Goal: Task Accomplishment & Management: Manage account settings

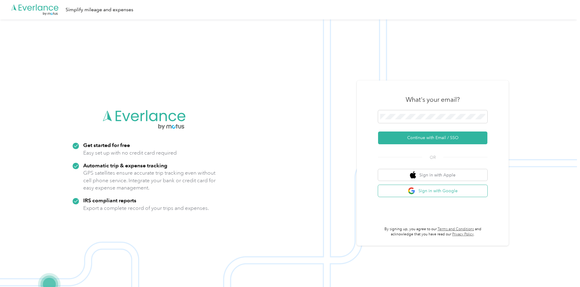
click at [452, 193] on button "Sign in with Google" at bounding box center [432, 191] width 109 height 12
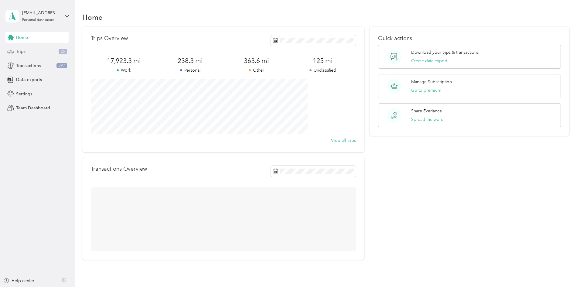
click at [49, 53] on div "Trips 26" at bounding box center [37, 51] width 64 height 11
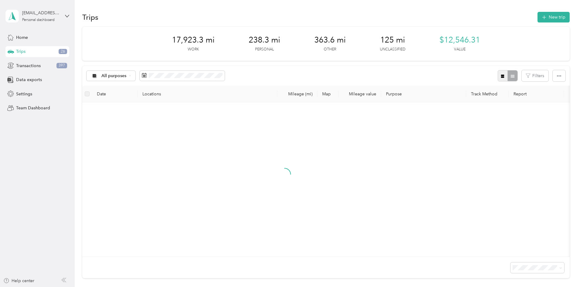
click at [501, 77] on icon "button" at bounding box center [503, 76] width 4 height 4
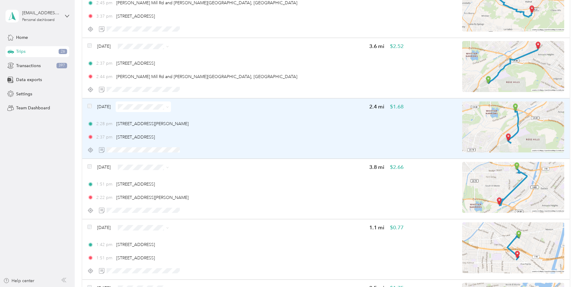
scroll to position [1417, 0]
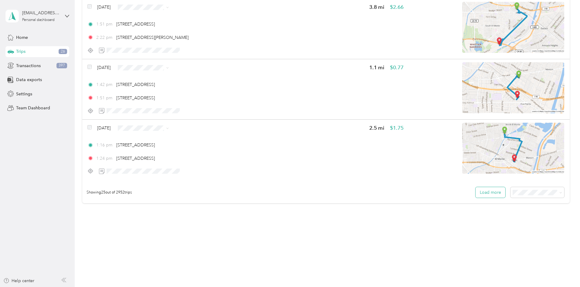
click at [476, 194] on button "Load more" at bounding box center [491, 192] width 30 height 11
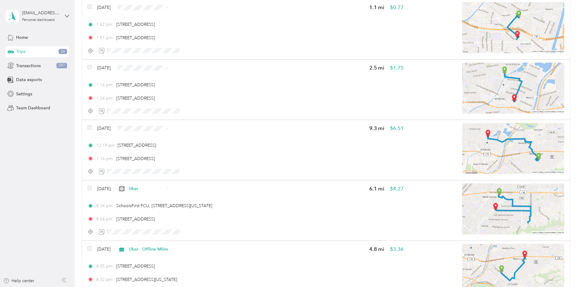
scroll to position [1467, 0]
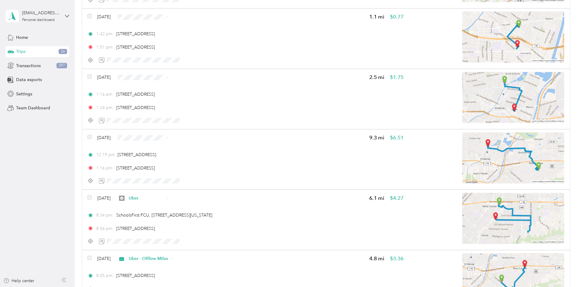
click at [195, 189] on span "Uber" at bounding box center [202, 191] width 39 height 6
click at [215, 120] on span "Uber - Offline Miles" at bounding box center [202, 119] width 39 height 6
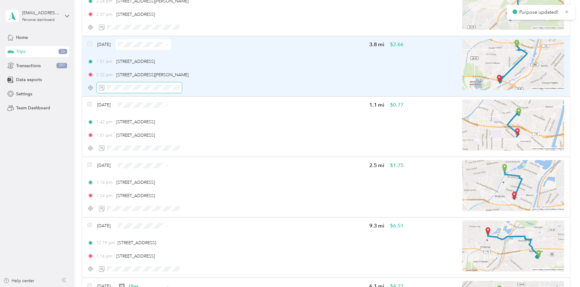
scroll to position [1366, 0]
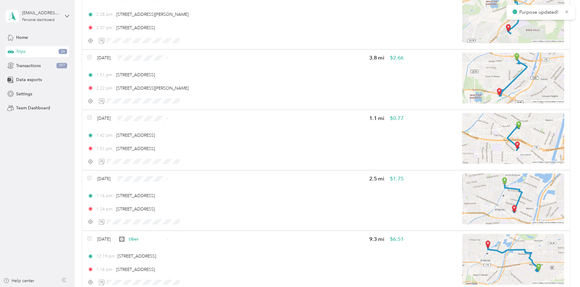
click at [190, 170] on span "Uber" at bounding box center [202, 172] width 39 height 6
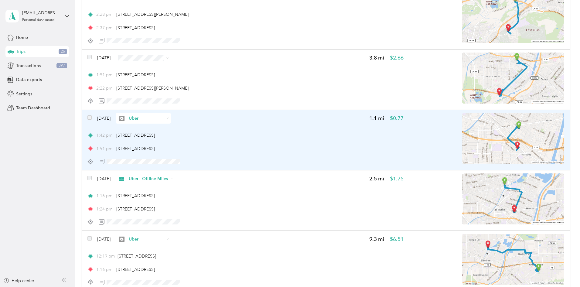
click at [499, 141] on img at bounding box center [513, 138] width 102 height 51
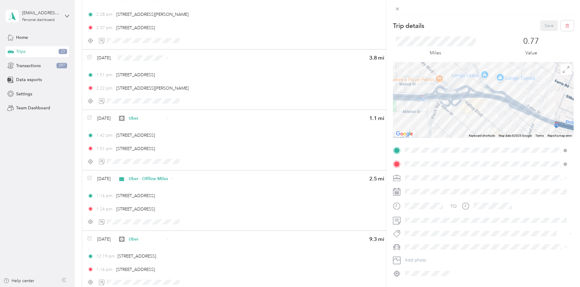
drag, startPoint x: 507, startPoint y: 112, endPoint x: 507, endPoint y: 75, distance: 37.4
click at [507, 75] on div at bounding box center [483, 100] width 181 height 76
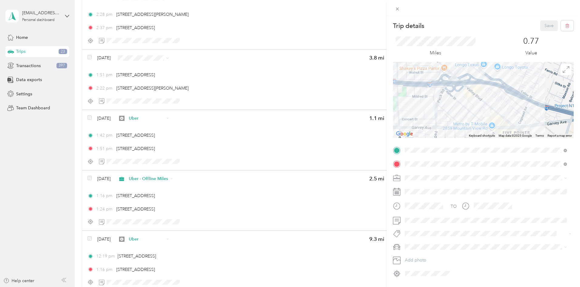
click at [59, 108] on div "Trip details Save This trip cannot be edited because it is either under review,…" at bounding box center [290, 143] width 580 height 287
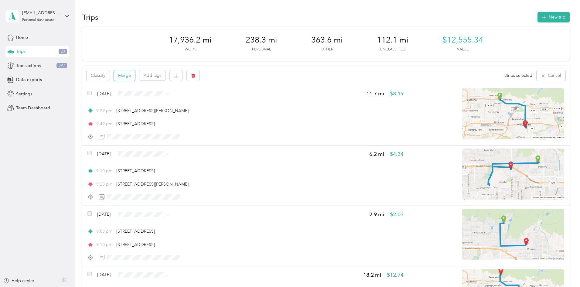
click at [135, 76] on button "Merge" at bounding box center [124, 75] width 21 height 11
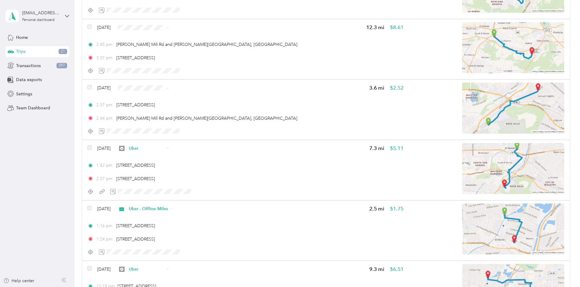
scroll to position [1164, 0]
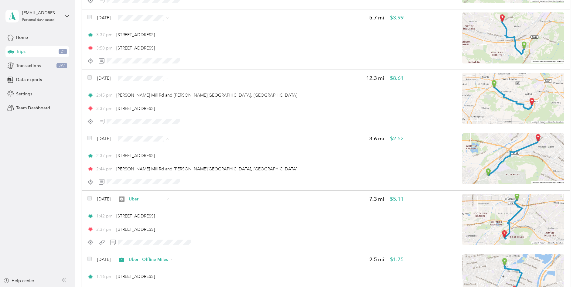
click at [205, 180] on span "Uber - Offline Miles" at bounding box center [202, 182] width 39 height 6
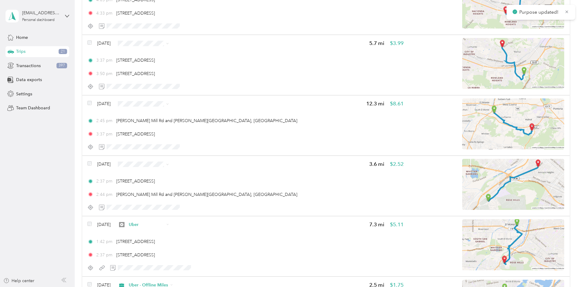
scroll to position [1114, 0]
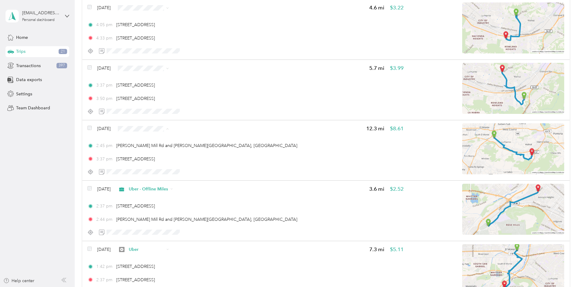
click at [201, 182] on span "Uber" at bounding box center [202, 182] width 39 height 6
click at [210, 109] on span "Uber - Offline Miles" at bounding box center [202, 110] width 39 height 6
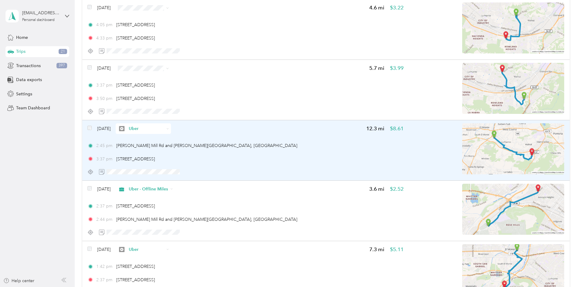
scroll to position [1063, 0]
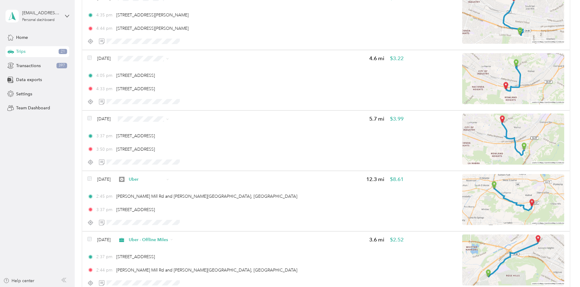
click at [209, 161] on span "Uber - Offline Miles" at bounding box center [202, 161] width 39 height 6
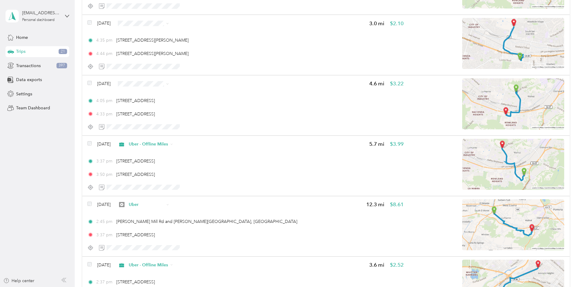
scroll to position [1012, 0]
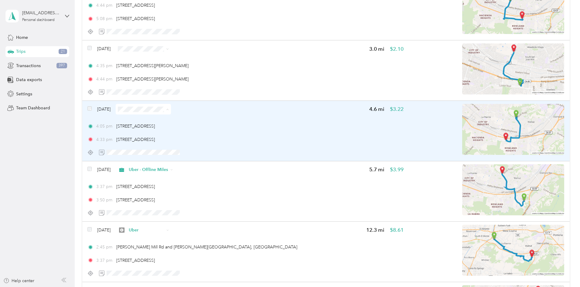
click at [485, 114] on img at bounding box center [513, 129] width 102 height 51
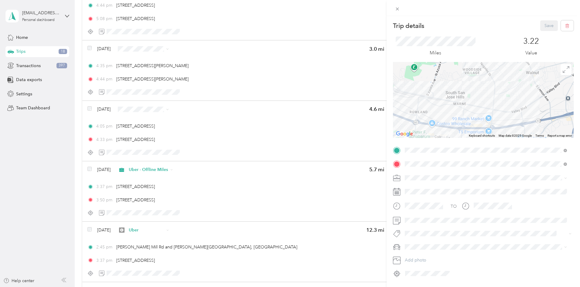
drag, startPoint x: 493, startPoint y: 111, endPoint x: 499, endPoint y: 69, distance: 42.0
click at [499, 69] on div at bounding box center [483, 100] width 181 height 76
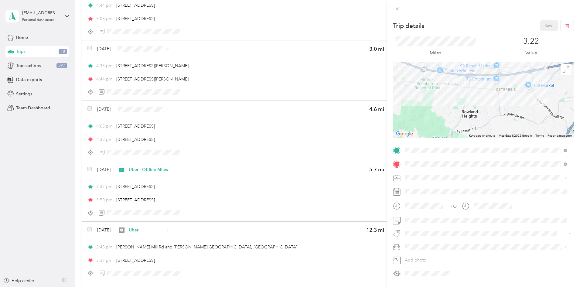
drag, startPoint x: 477, startPoint y: 82, endPoint x: 469, endPoint y: 111, distance: 30.2
click at [469, 111] on div at bounding box center [483, 100] width 181 height 76
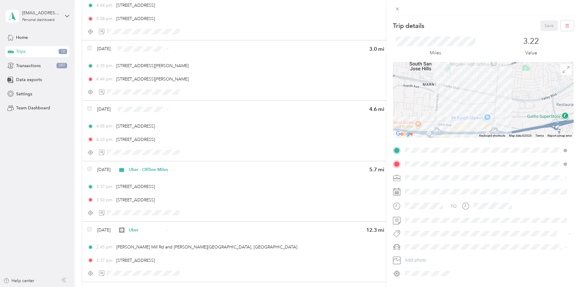
drag, startPoint x: 499, startPoint y: 83, endPoint x: 491, endPoint y: 122, distance: 39.7
click at [491, 122] on div at bounding box center [483, 100] width 181 height 76
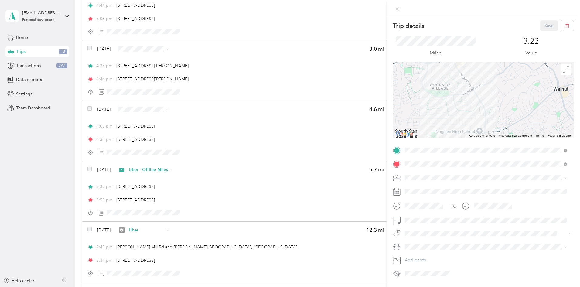
drag, startPoint x: 495, startPoint y: 79, endPoint x: 490, endPoint y: 112, distance: 33.6
click at [490, 111] on div at bounding box center [483, 100] width 181 height 76
drag, startPoint x: 471, startPoint y: 75, endPoint x: 471, endPoint y: 87, distance: 11.2
click at [471, 87] on div at bounding box center [483, 100] width 181 height 76
click at [107, 121] on div "Trip details Save This trip cannot be edited because it is either under review,…" at bounding box center [290, 143] width 580 height 287
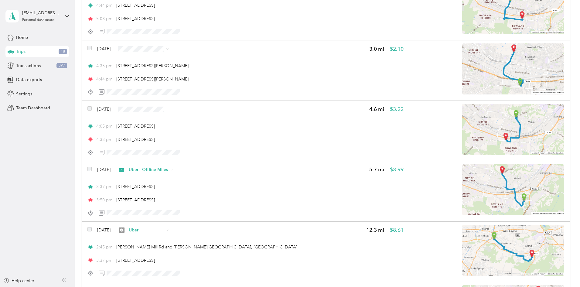
click at [209, 141] on span "HungaryPanda" at bounding box center [202, 141] width 39 height 6
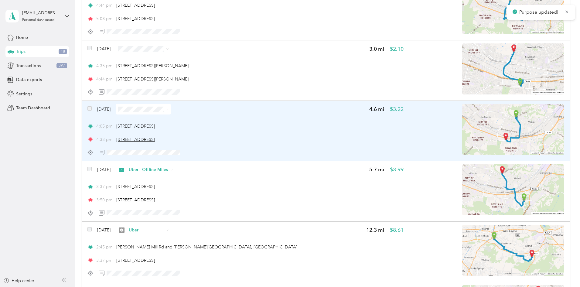
scroll to position [962, 0]
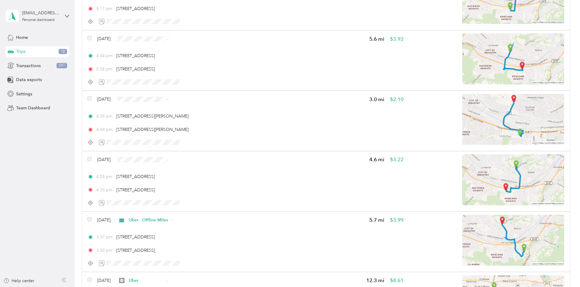
click at [211, 142] on span "Uber - Offline Miles" at bounding box center [202, 142] width 39 height 6
click at [210, 141] on span "Uber - Offline Miles" at bounding box center [202, 142] width 39 height 6
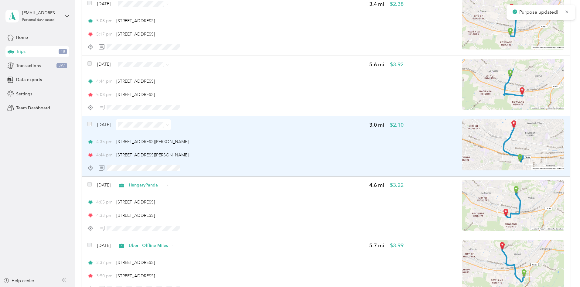
scroll to position [911, 0]
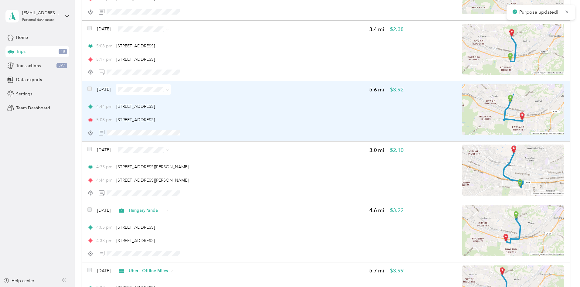
click at [488, 111] on img at bounding box center [513, 109] width 102 height 51
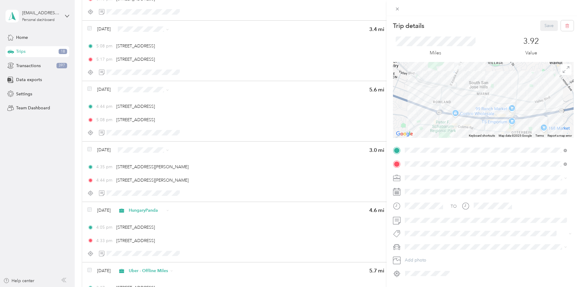
drag, startPoint x: 480, startPoint y: 89, endPoint x: 462, endPoint y: 73, distance: 23.9
click at [458, 70] on div at bounding box center [483, 100] width 181 height 76
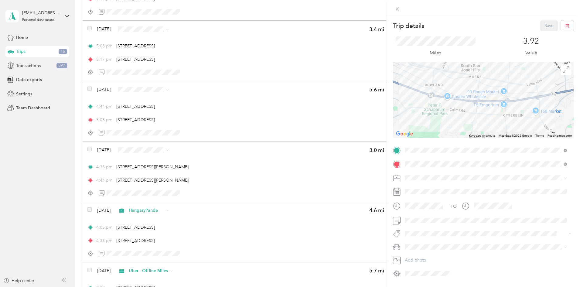
drag, startPoint x: 481, startPoint y: 101, endPoint x: 478, endPoint y: 89, distance: 12.3
click at [478, 89] on div at bounding box center [483, 100] width 181 height 76
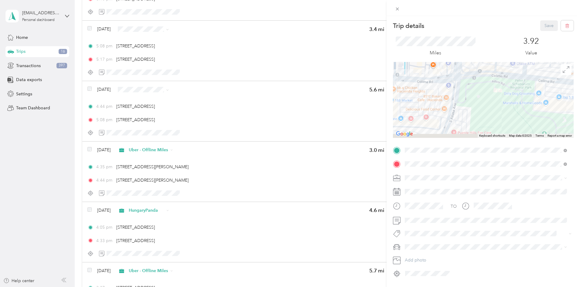
drag, startPoint x: 436, startPoint y: 126, endPoint x: 451, endPoint y: 106, distance: 24.9
click at [451, 106] on div at bounding box center [483, 100] width 181 height 76
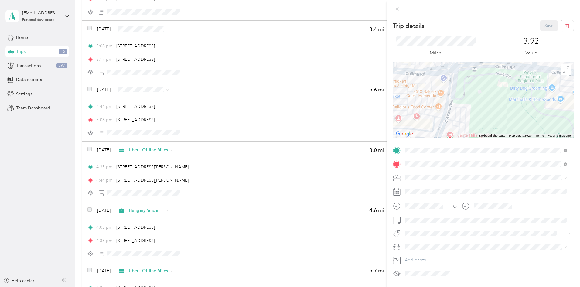
click at [83, 107] on div "Trip details Save This trip cannot be edited because it is either under review,…" at bounding box center [290, 143] width 580 height 287
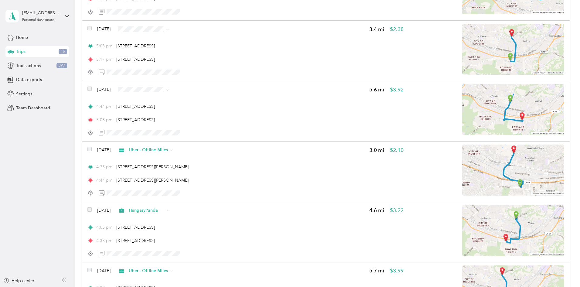
click at [203, 120] on span "HungaryPanda" at bounding box center [202, 120] width 39 height 6
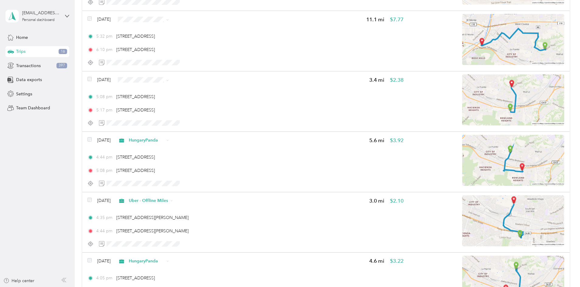
click at [210, 122] on span "Uber - Offline Miles" at bounding box center [202, 123] width 39 height 6
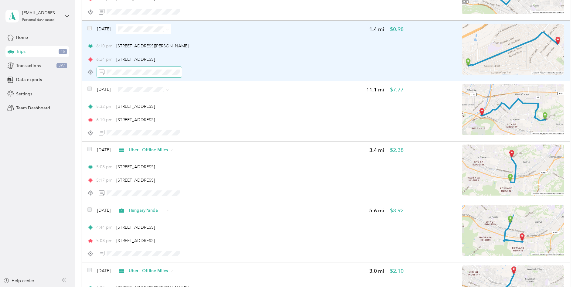
scroll to position [759, 0]
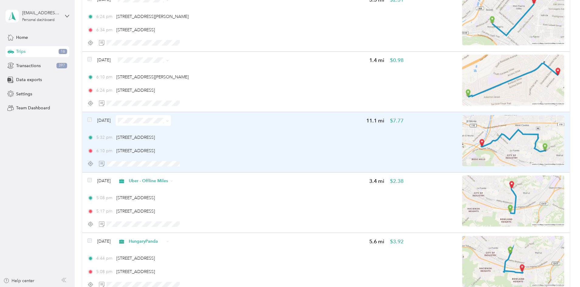
click at [171, 117] on span at bounding box center [143, 120] width 55 height 11
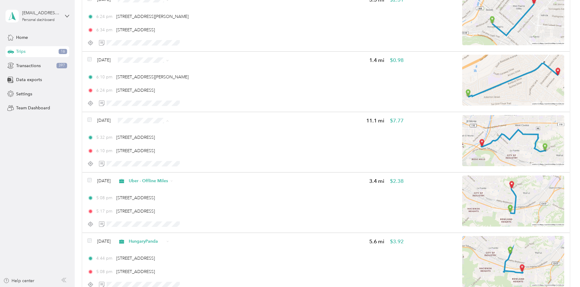
click at [206, 153] on span "HungaryPanda" at bounding box center [202, 153] width 39 height 6
click at [192, 114] on span "Uber" at bounding box center [202, 114] width 39 height 6
click at [197, 114] on span "Uber" at bounding box center [202, 114] width 39 height 6
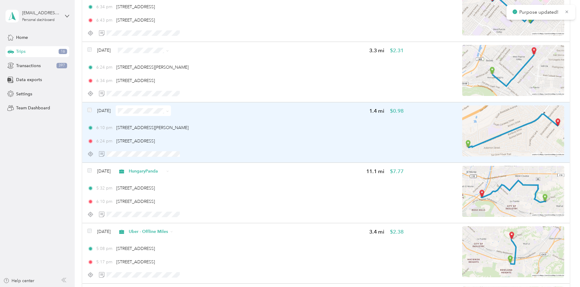
scroll to position [658, 0]
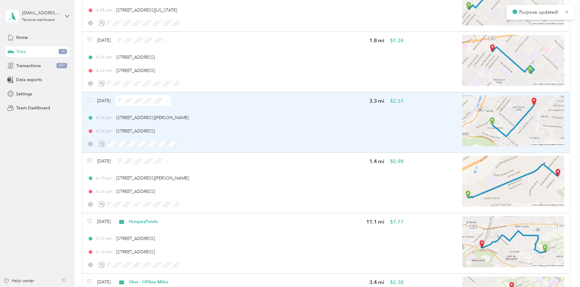
click at [171, 97] on span at bounding box center [143, 100] width 55 height 11
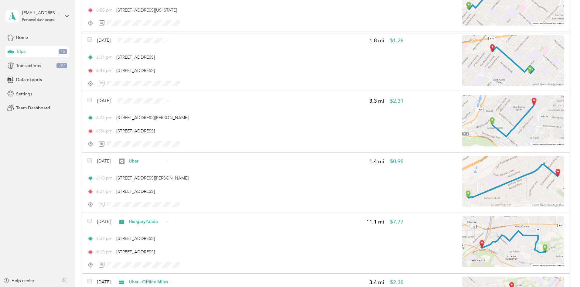
click at [207, 143] on span "Uber - Offline Miles" at bounding box center [202, 144] width 39 height 6
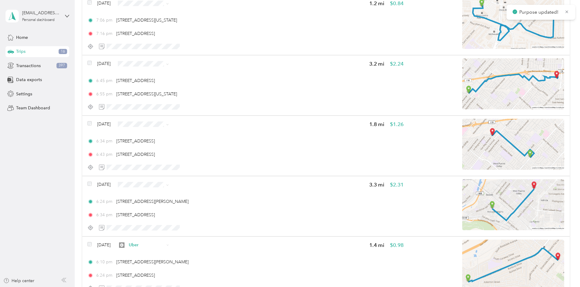
scroll to position [557, 0]
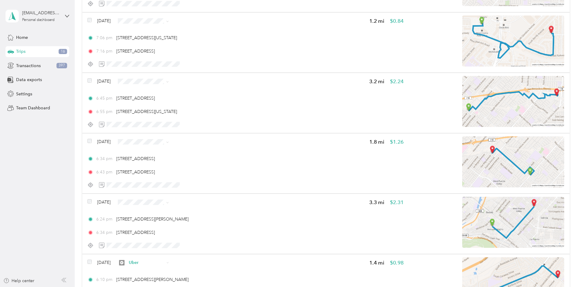
click at [195, 193] on span "Uber" at bounding box center [202, 194] width 39 height 6
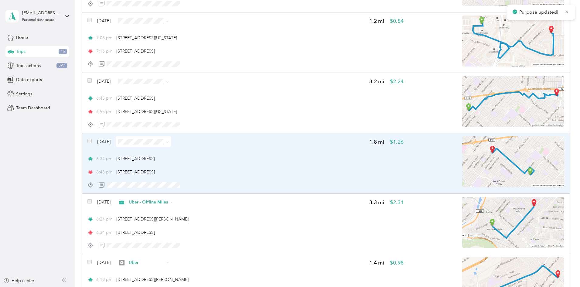
click at [498, 164] on img at bounding box center [513, 161] width 102 height 51
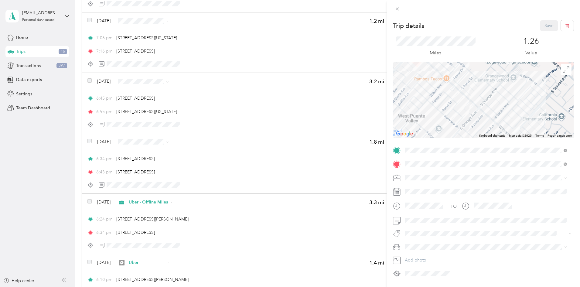
drag, startPoint x: 521, startPoint y: 118, endPoint x: 513, endPoint y: 96, distance: 23.4
click at [513, 97] on div at bounding box center [483, 100] width 181 height 76
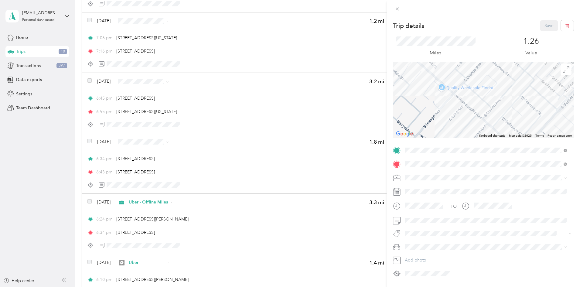
drag, startPoint x: 484, startPoint y: 98, endPoint x: 564, endPoint y: 107, distance: 80.4
click at [563, 106] on div at bounding box center [483, 100] width 181 height 76
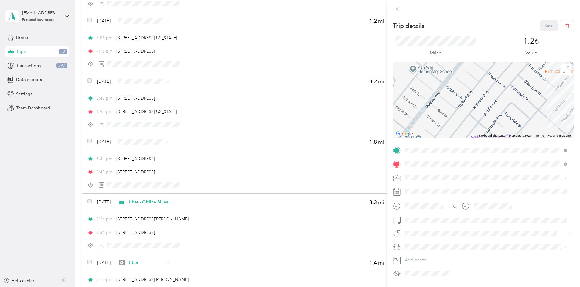
drag, startPoint x: 516, startPoint y: 90, endPoint x: 480, endPoint y: 125, distance: 50.5
click at [483, 125] on div at bounding box center [483, 100] width 181 height 76
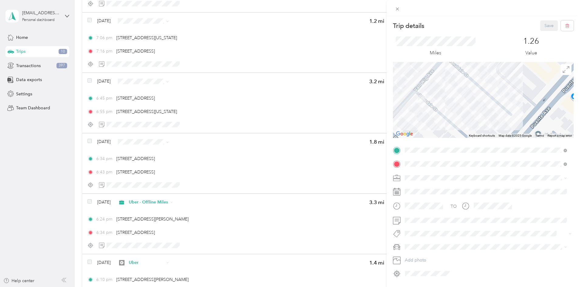
drag, startPoint x: 430, startPoint y: 98, endPoint x: 437, endPoint y: 93, distance: 8.5
click at [437, 93] on div at bounding box center [483, 100] width 181 height 76
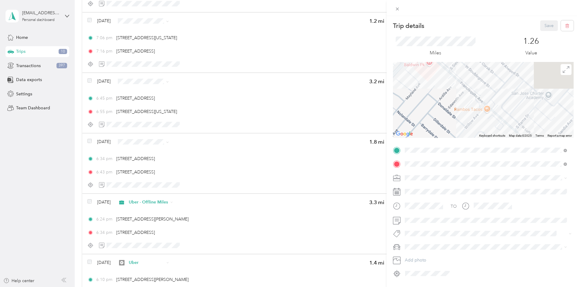
drag, startPoint x: 470, startPoint y: 93, endPoint x: 430, endPoint y: 61, distance: 50.5
click at [418, 57] on div "Trip details Save This trip cannot be edited because it is either under review,…" at bounding box center [483, 149] width 181 height 258
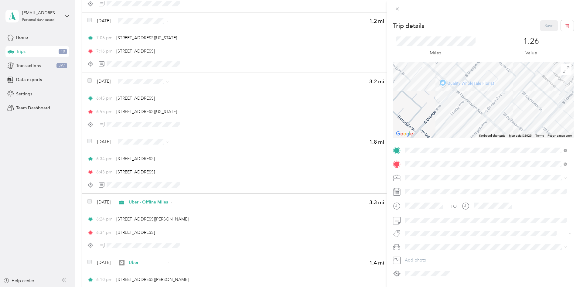
drag, startPoint x: 470, startPoint y: 78, endPoint x: 463, endPoint y: 63, distance: 15.9
click at [463, 63] on div at bounding box center [483, 100] width 181 height 76
drag, startPoint x: 498, startPoint y: 97, endPoint x: 493, endPoint y: 89, distance: 9.2
click at [493, 89] on div at bounding box center [483, 100] width 181 height 76
drag, startPoint x: 504, startPoint y: 102, endPoint x: 495, endPoint y: 87, distance: 17.7
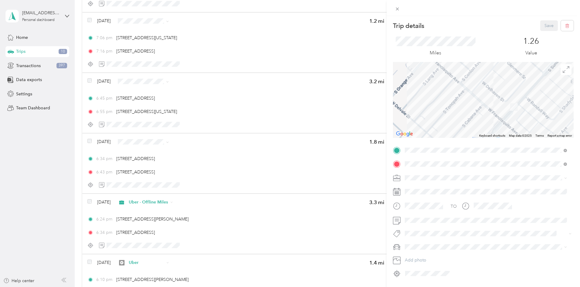
click at [495, 87] on div at bounding box center [483, 100] width 181 height 76
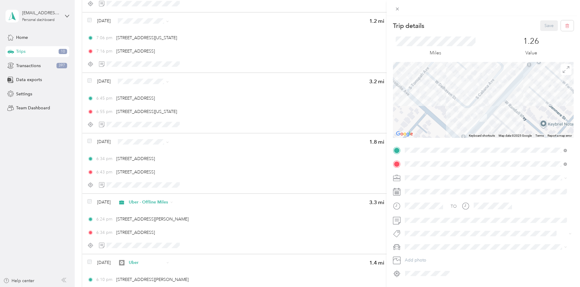
drag, startPoint x: 520, startPoint y: 100, endPoint x: 494, endPoint y: 123, distance: 34.9
click at [494, 123] on div at bounding box center [483, 100] width 181 height 76
drag, startPoint x: 511, startPoint y: 94, endPoint x: 508, endPoint y: 111, distance: 17.0
click at [508, 111] on div at bounding box center [483, 100] width 181 height 76
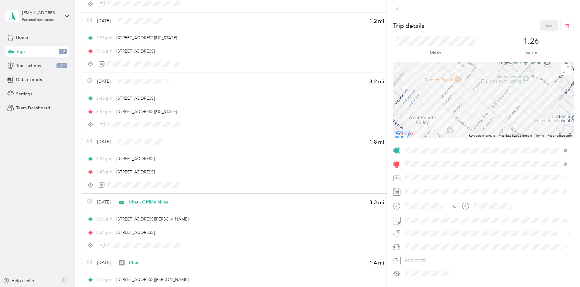
drag, startPoint x: 458, startPoint y: 91, endPoint x: 513, endPoint y: 113, distance: 59.1
click at [513, 113] on div at bounding box center [483, 100] width 181 height 76
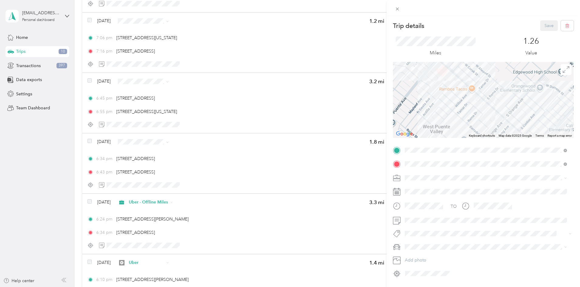
drag, startPoint x: 478, startPoint y: 86, endPoint x: 508, endPoint y: 114, distance: 40.8
click at [508, 114] on div at bounding box center [483, 100] width 181 height 76
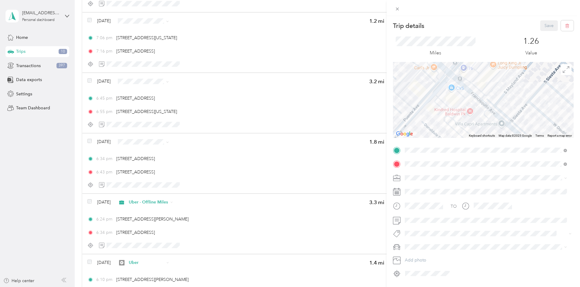
drag, startPoint x: 501, startPoint y: 106, endPoint x: 476, endPoint y: 84, distance: 33.8
click at [476, 84] on div at bounding box center [483, 100] width 181 height 76
drag, startPoint x: 496, startPoint y: 106, endPoint x: 480, endPoint y: 89, distance: 23.6
click at [481, 89] on div at bounding box center [483, 100] width 181 height 76
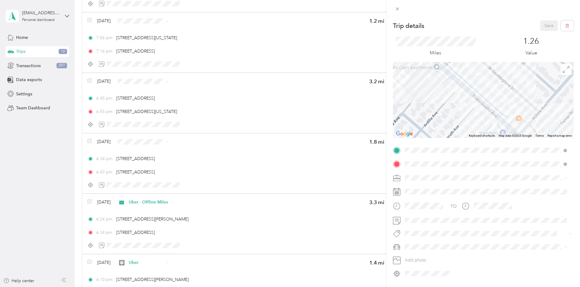
drag, startPoint x: 504, startPoint y: 111, endPoint x: 471, endPoint y: 96, distance: 35.9
click at [474, 97] on div at bounding box center [483, 100] width 181 height 76
drag, startPoint x: 518, startPoint y: 126, endPoint x: 523, endPoint y: 91, distance: 34.6
click at [523, 91] on div at bounding box center [483, 100] width 181 height 76
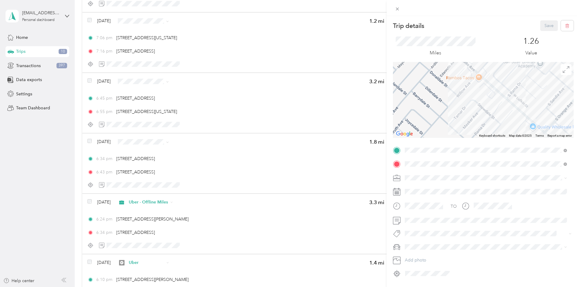
drag, startPoint x: 522, startPoint y: 91, endPoint x: 494, endPoint y: 77, distance: 31.8
click at [494, 77] on div at bounding box center [483, 100] width 181 height 76
drag, startPoint x: 494, startPoint y: 77, endPoint x: 516, endPoint y: 101, distance: 32.7
click at [516, 101] on div at bounding box center [483, 100] width 181 height 76
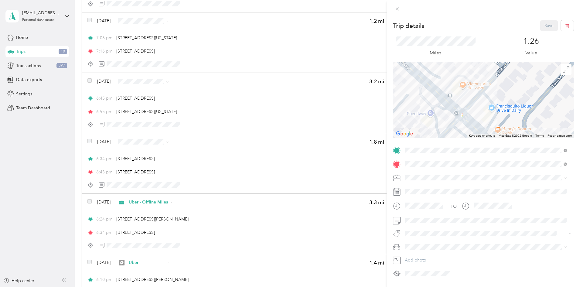
drag, startPoint x: 459, startPoint y: 77, endPoint x: 455, endPoint y: 97, distance: 19.5
click at [455, 96] on div at bounding box center [483, 100] width 181 height 76
click at [88, 118] on div "Trip details Save This trip cannot be edited because it is either under review,…" at bounding box center [290, 143] width 580 height 287
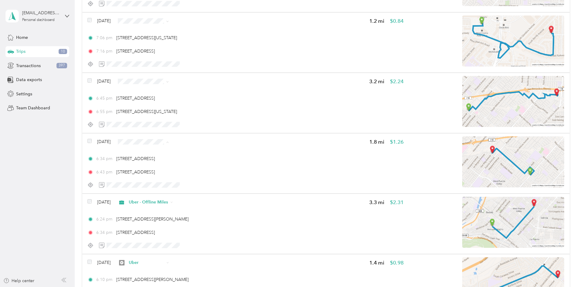
click at [191, 196] on span "Uber" at bounding box center [202, 195] width 39 height 6
click at [208, 124] on span "Uber - Offline Miles" at bounding box center [202, 124] width 39 height 6
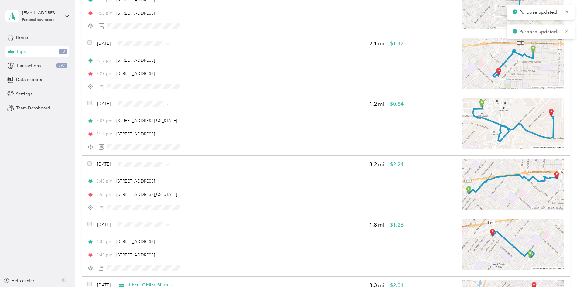
scroll to position [456, 0]
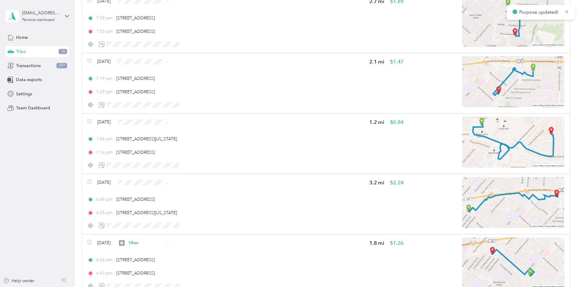
click at [199, 174] on span "Uber" at bounding box center [202, 176] width 39 height 6
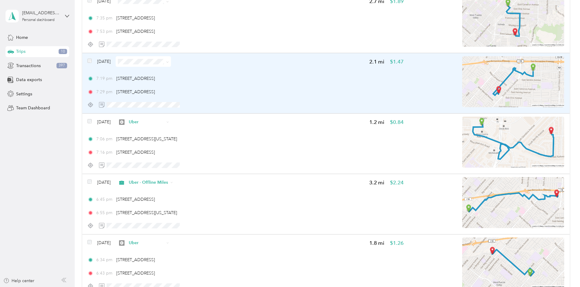
click at [462, 66] on img at bounding box center [513, 81] width 102 height 51
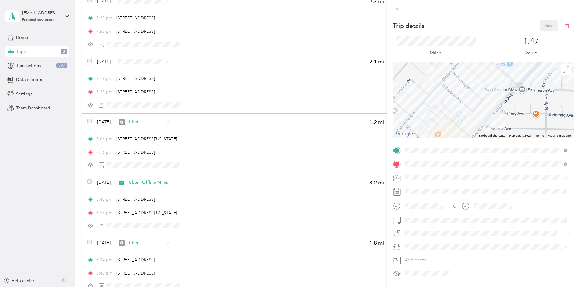
click at [111, 126] on div "Trip details Save This trip cannot be edited because it is either under review,…" at bounding box center [290, 143] width 580 height 287
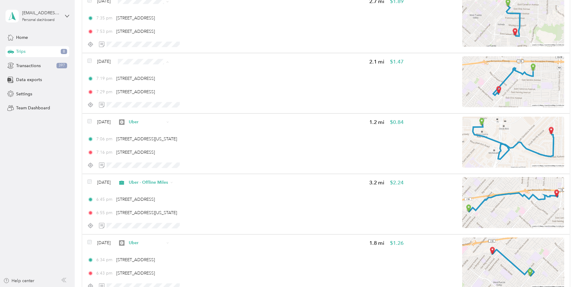
click at [207, 103] on span "Uber - Offline Miles" at bounding box center [202, 104] width 39 height 6
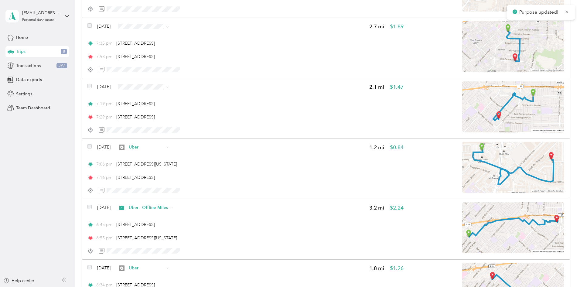
scroll to position [405, 0]
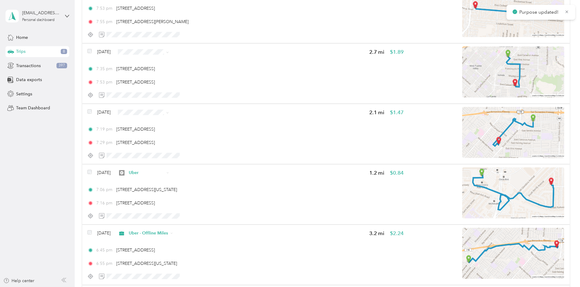
click at [196, 102] on span "Uber" at bounding box center [202, 103] width 39 height 6
click at [201, 103] on span "Uber" at bounding box center [202, 104] width 39 height 6
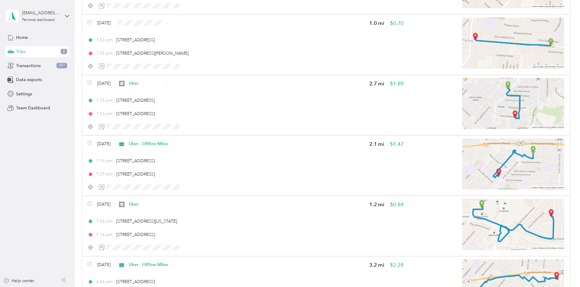
scroll to position [304, 0]
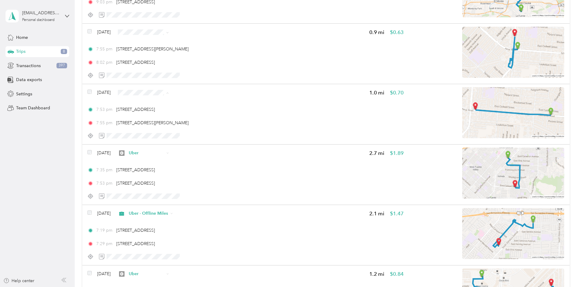
click at [206, 133] on span "Uber - Offline Miles" at bounding box center [202, 135] width 39 height 6
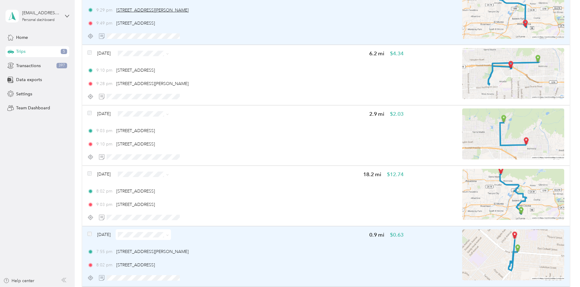
scroll to position [0, 0]
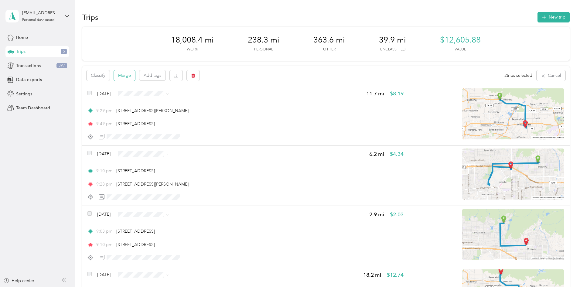
click at [135, 75] on button "Merge" at bounding box center [124, 75] width 21 height 11
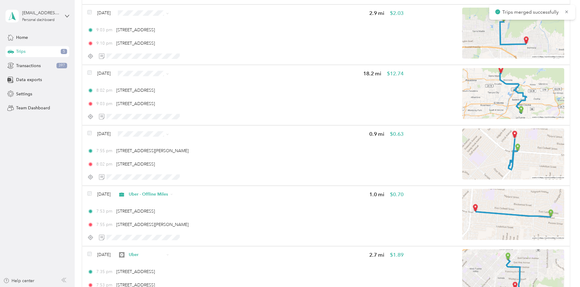
scroll to position [203, 0]
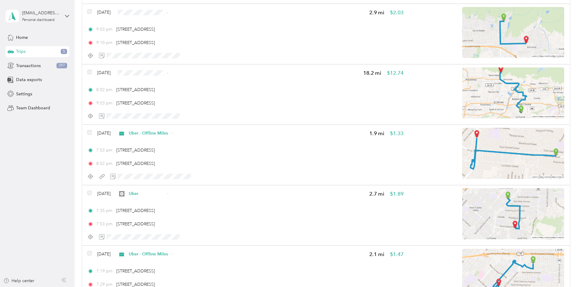
click at [192, 125] on span "Uber" at bounding box center [202, 126] width 39 height 6
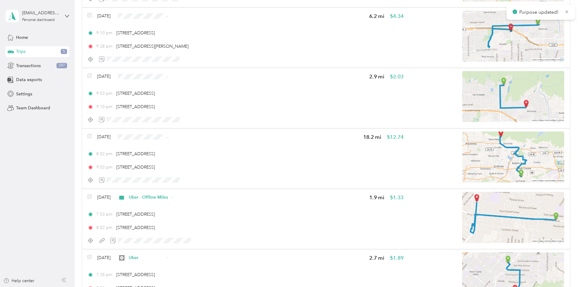
scroll to position [101, 0]
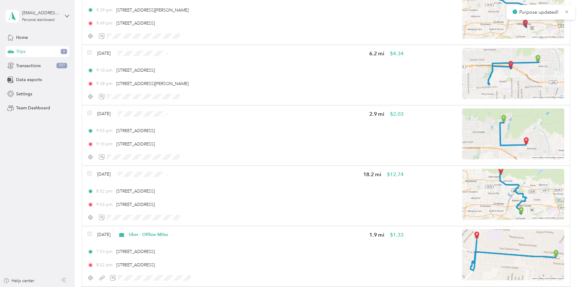
click at [213, 155] on span "Uber - Offline Miles" at bounding box center [202, 157] width 39 height 6
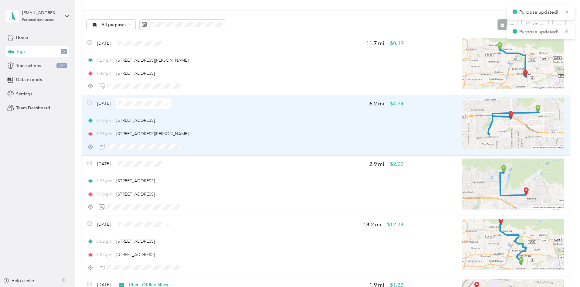
scroll to position [51, 0]
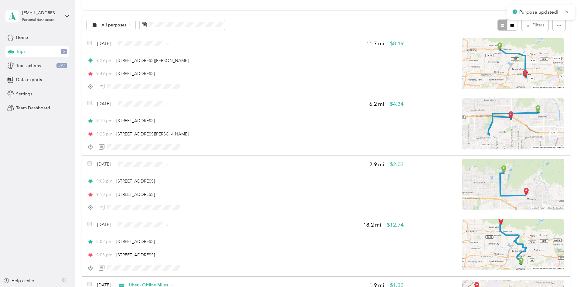
click at [208, 135] on span "HungaryPanda" at bounding box center [202, 136] width 39 height 6
click at [202, 85] on span "Uber - Offline Miles" at bounding box center [202, 87] width 39 height 6
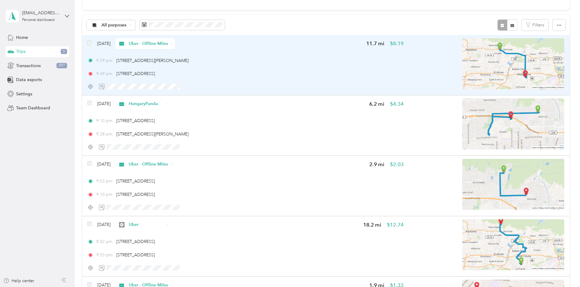
scroll to position [0, 0]
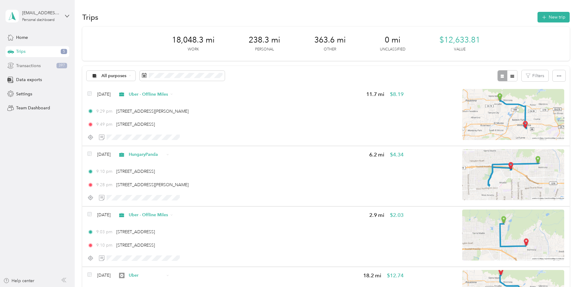
click at [40, 67] on span "Transactions" at bounding box center [28, 66] width 25 height 6
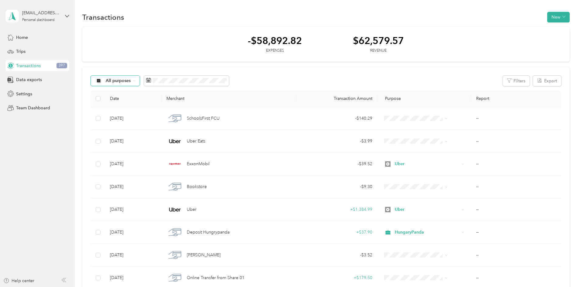
click at [131, 79] on span "All purposes" at bounding box center [118, 81] width 25 height 4
click at [165, 157] on li "Uber" at bounding box center [160, 155] width 59 height 11
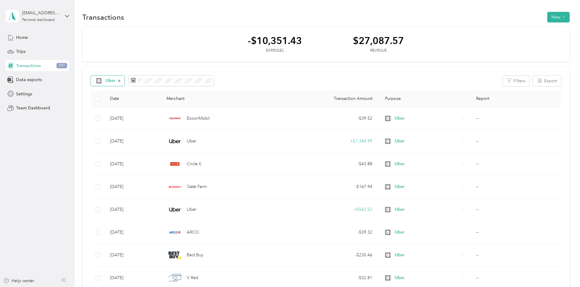
click at [125, 77] on div "Uber" at bounding box center [108, 81] width 34 height 10
click at [158, 93] on li "All purposes" at bounding box center [160, 92] width 59 height 11
